Goal: Book appointment/travel/reservation

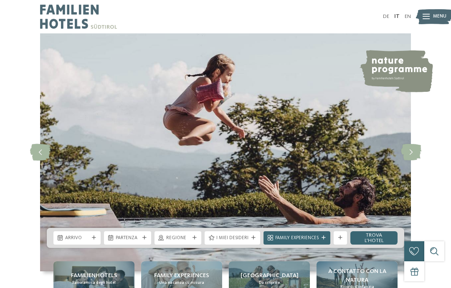
click at [395, 15] on link "IT" at bounding box center [396, 16] width 5 height 5
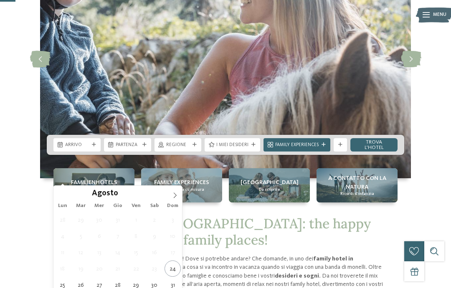
click at [175, 199] on span at bounding box center [175, 193] width 14 height 14
click at [175, 194] on icon at bounding box center [175, 195] width 6 height 6
click at [175, 191] on span at bounding box center [175, 193] width 14 height 14
click at [179, 192] on span at bounding box center [175, 193] width 14 height 14
click at [178, 194] on span at bounding box center [175, 193] width 14 height 14
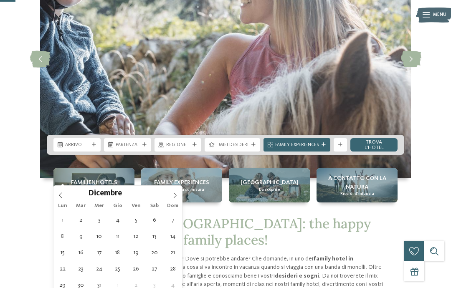
type input "****"
click at [178, 195] on span at bounding box center [175, 193] width 14 height 14
click at [177, 193] on icon at bounding box center [175, 195] width 6 height 6
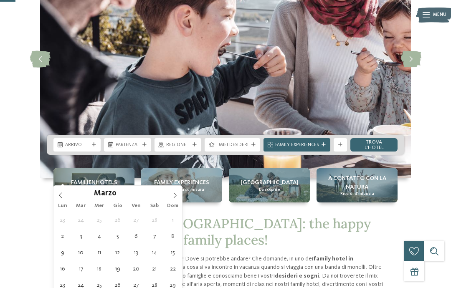
click at [175, 191] on span at bounding box center [175, 193] width 14 height 14
click at [176, 195] on icon at bounding box center [175, 195] width 6 height 6
click at [175, 194] on icon at bounding box center [175, 194] width 3 height 5
click at [175, 195] on icon at bounding box center [175, 195] width 6 height 6
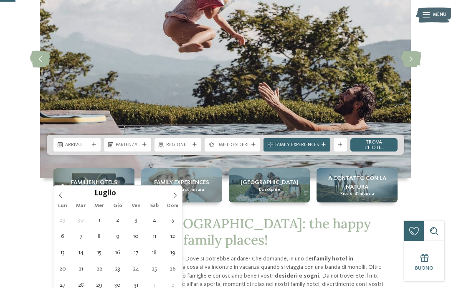
type div "12.07.2026"
type input "****"
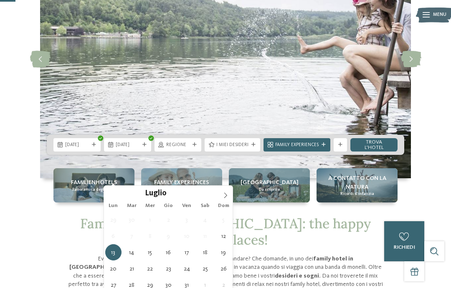
type div "19.07.2026"
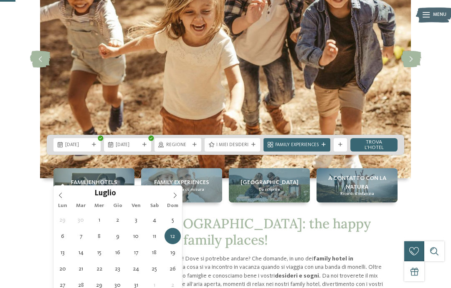
type div "13.07.2026"
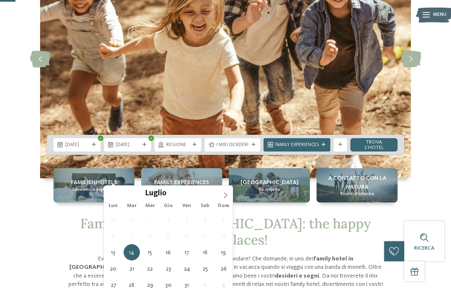
type div "20.07.2026"
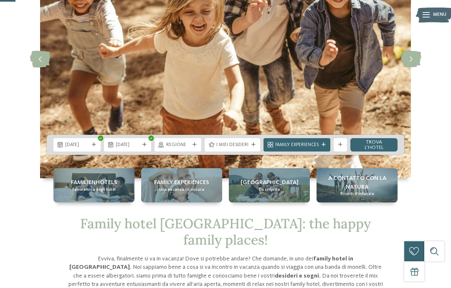
click at [187, 152] on div "Regione" at bounding box center [177, 144] width 47 height 13
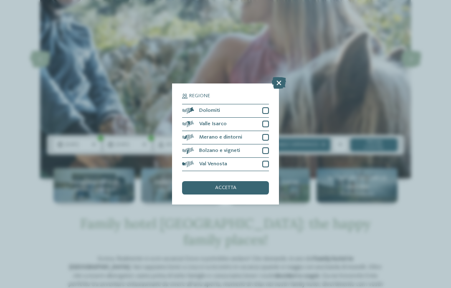
click at [278, 77] on icon at bounding box center [279, 83] width 14 height 12
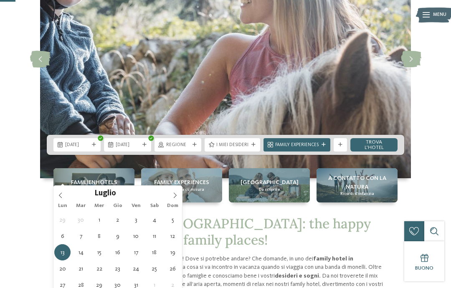
type div "12.07.2026"
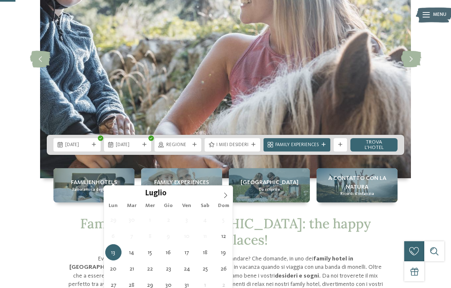
type div "19.07.2026"
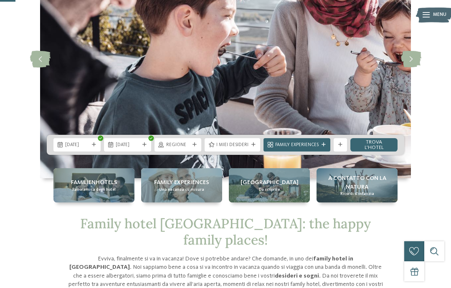
click at [192, 147] on div at bounding box center [194, 145] width 7 height 4
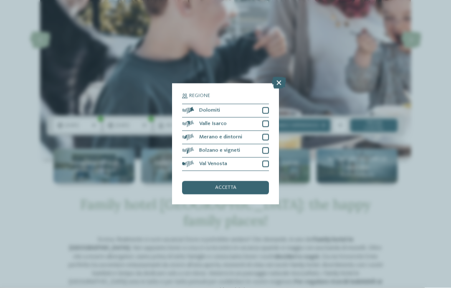
scroll to position [113, 0]
click at [265, 107] on div at bounding box center [265, 110] width 7 height 7
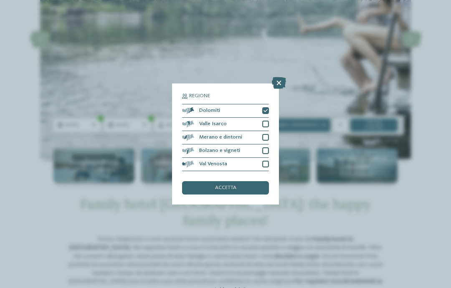
click at [252, 181] on div "accetta" at bounding box center [225, 187] width 87 height 13
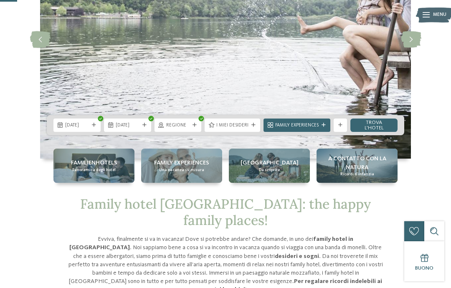
scroll to position [111, 0]
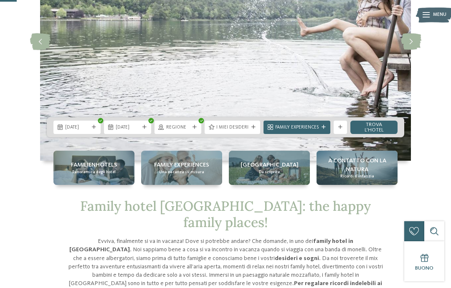
click at [253, 134] on div "I miei desideri" at bounding box center [233, 127] width 56 height 13
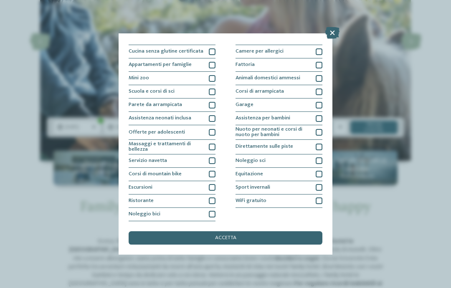
scroll to position [128, 0]
click at [214, 197] on div at bounding box center [212, 200] width 7 height 7
click at [213, 211] on div at bounding box center [212, 214] width 7 height 7
click at [213, 184] on div at bounding box center [212, 187] width 7 height 7
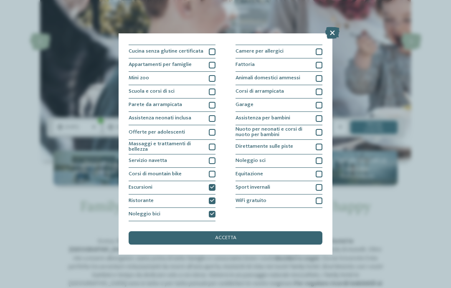
click at [215, 171] on div at bounding box center [212, 174] width 7 height 7
click at [215, 144] on div at bounding box center [212, 147] width 7 height 7
click at [214, 115] on div at bounding box center [212, 118] width 7 height 7
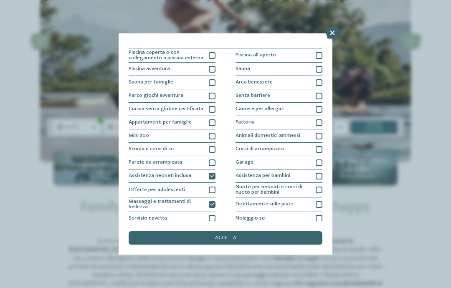
scroll to position [3, 0]
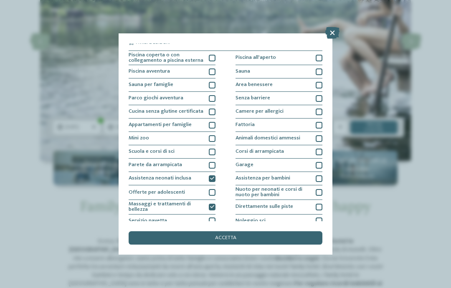
click at [215, 88] on div "Sauna per famiglie" at bounding box center [172, 84] width 87 height 13
click at [211, 96] on div at bounding box center [212, 98] width 7 height 7
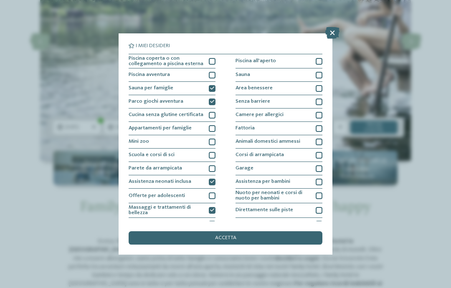
scroll to position [0, 0]
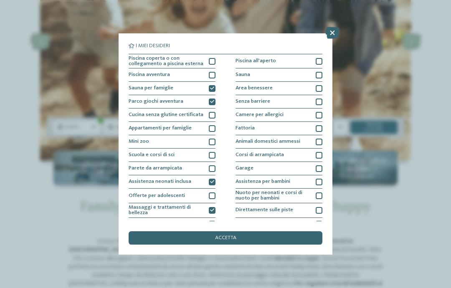
click at [215, 58] on div at bounding box center [212, 61] width 7 height 7
click at [321, 61] on div at bounding box center [319, 61] width 7 height 7
click at [321, 75] on div at bounding box center [319, 75] width 7 height 7
click at [322, 82] on div "Area benessere" at bounding box center [278, 88] width 87 height 13
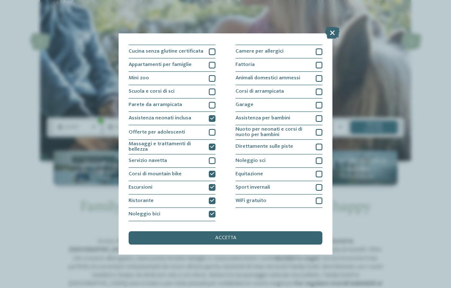
scroll to position [87, 0]
click at [321, 115] on div at bounding box center [319, 118] width 7 height 7
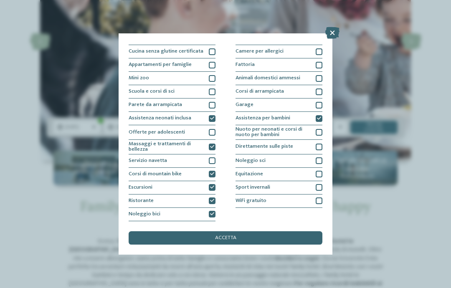
scroll to position [125, 0]
click at [317, 197] on div at bounding box center [319, 200] width 7 height 7
click at [291, 231] on div "accetta" at bounding box center [226, 237] width 194 height 13
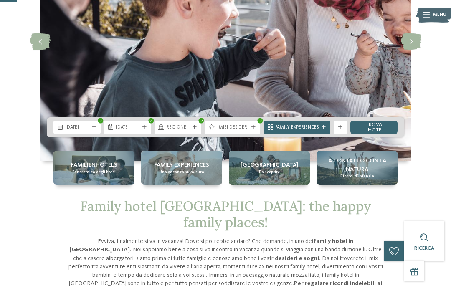
click at [332, 161] on img at bounding box center [225, 42] width 371 height 238
click at [320, 129] on div at bounding box center [323, 127] width 7 height 4
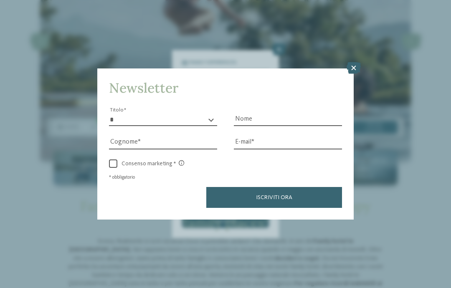
click at [355, 62] on icon at bounding box center [354, 68] width 14 height 12
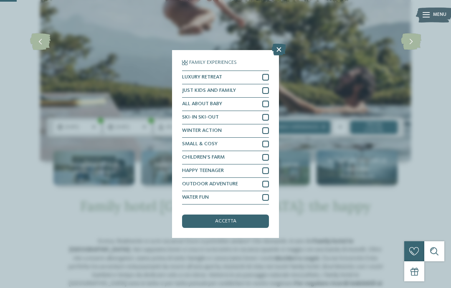
click at [264, 101] on div at bounding box center [265, 104] width 7 height 7
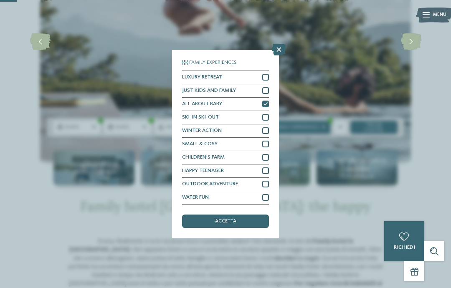
click at [273, 74] on div "Family Experiences LUXURY RETREAT JUST KIDS AND FAMILY" at bounding box center [225, 144] width 107 height 188
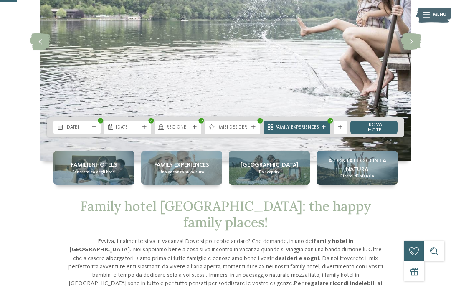
click at [328, 134] on div "Family Experiences" at bounding box center [296, 127] width 67 height 13
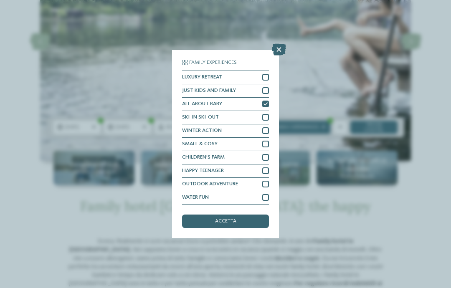
click at [263, 87] on div at bounding box center [265, 90] width 7 height 7
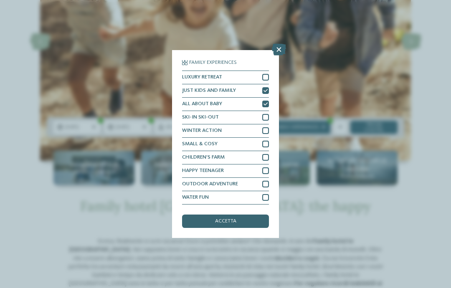
click at [268, 181] on div at bounding box center [265, 184] width 7 height 7
click at [267, 194] on div at bounding box center [265, 197] width 7 height 7
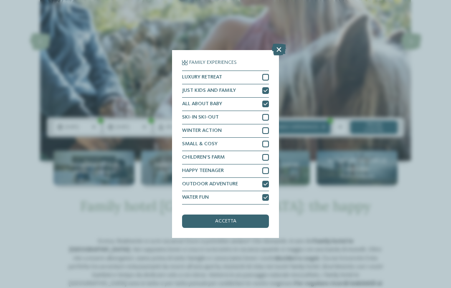
click at [268, 74] on div at bounding box center [265, 77] width 7 height 7
click at [261, 215] on div "accetta" at bounding box center [225, 221] width 87 height 13
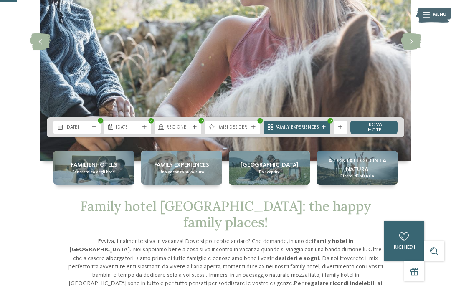
click at [342, 129] on icon at bounding box center [340, 127] width 4 height 4
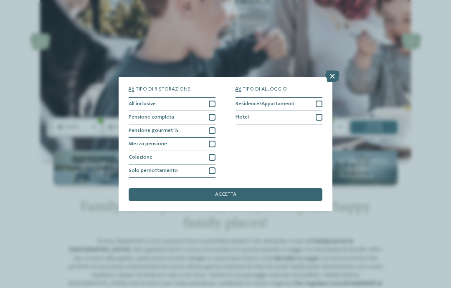
click at [215, 124] on div "Pensione gourmet ¾" at bounding box center [172, 130] width 87 height 13
click at [215, 141] on div at bounding box center [212, 144] width 7 height 7
click at [211, 154] on div at bounding box center [212, 157] width 7 height 7
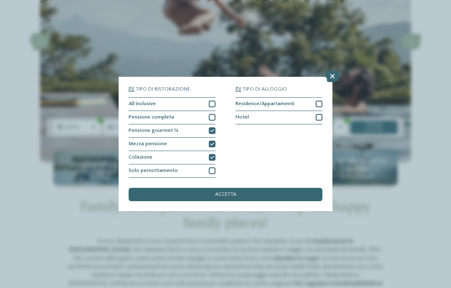
click at [322, 111] on div "Hotel" at bounding box center [278, 117] width 87 height 13
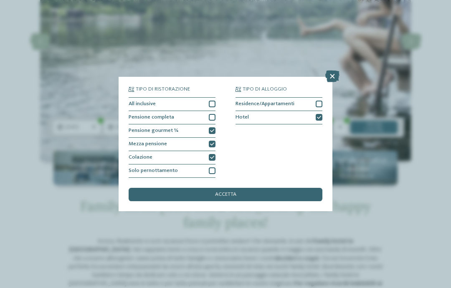
click at [293, 188] on div "accetta" at bounding box center [226, 194] width 194 height 13
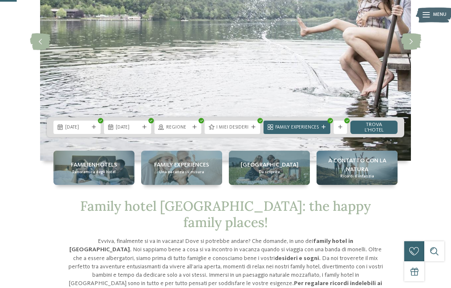
click at [387, 134] on link "trova l’hotel" at bounding box center [373, 127] width 47 height 13
